Goal: Use online tool/utility

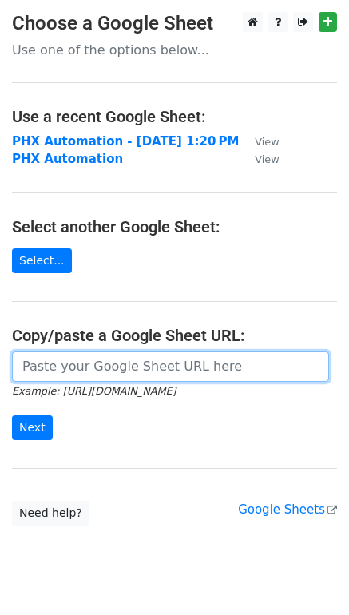
click at [76, 371] on input "url" at bounding box center [170, 367] width 317 height 30
paste input "https://docs.google.com/spreadsheets/d/1mY0CQltWa_KhNA-bro8I2X4H4IxycQZi7g1SFep…"
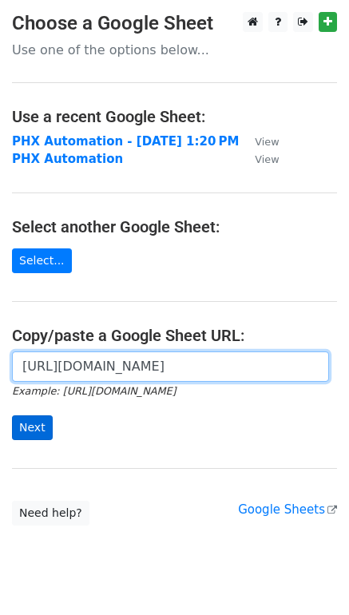
type input "https://docs.google.com/spreadsheets/d/1mY0CQltWa_KhNA-bro8I2X4H4IxycQZi7g1SFep…"
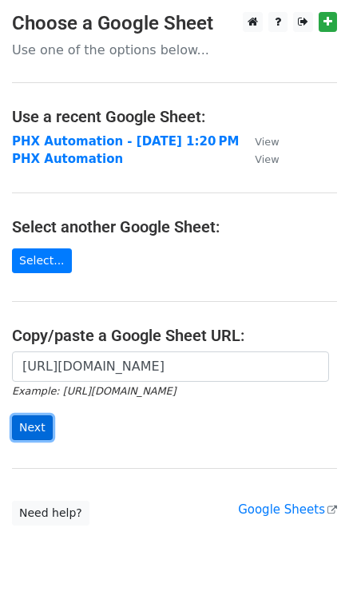
scroll to position [0, 0]
click at [36, 418] on input "Next" at bounding box center [32, 428] width 41 height 25
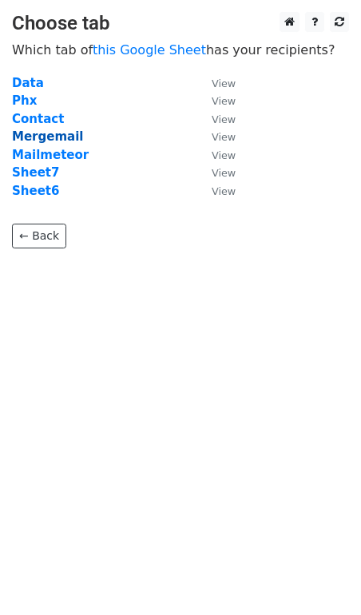
click at [48, 133] on strong "Mergemail" at bounding box center [47, 136] width 71 height 14
